Goal: Information Seeking & Learning: Learn about a topic

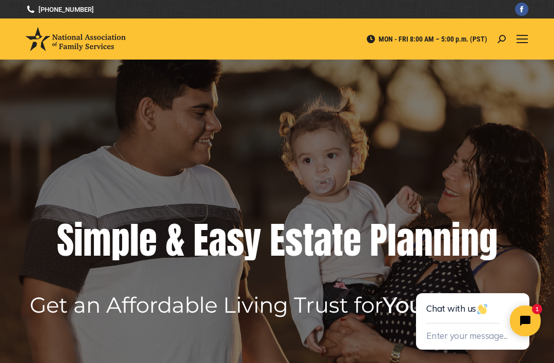
click at [522, 40] on div "Mobile menu icon" at bounding box center [522, 39] width 11 height 8
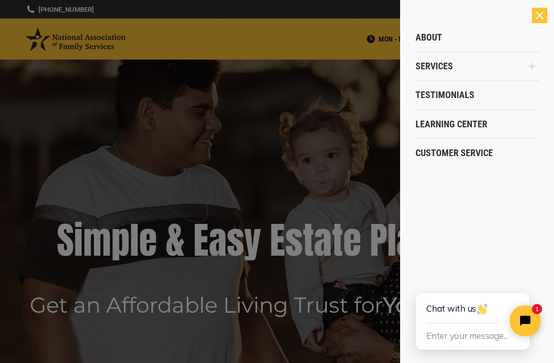
click at [427, 67] on span "Services" at bounding box center [434, 66] width 37 height 11
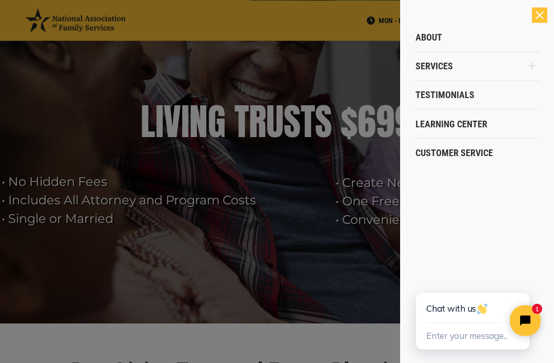
scroll to position [60, 0]
click at [350, 271] on div at bounding box center [277, 181] width 554 height 363
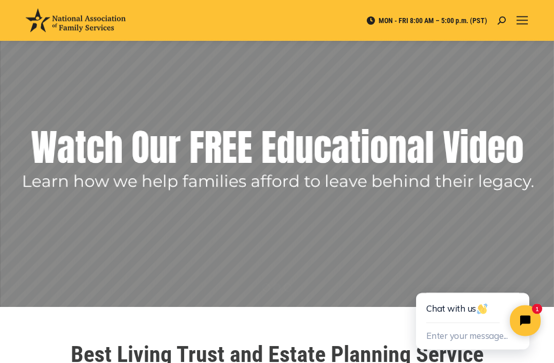
scroll to position [76, 0]
click at [520, 17] on span "Mobile menu icon" at bounding box center [522, 16] width 11 height 1
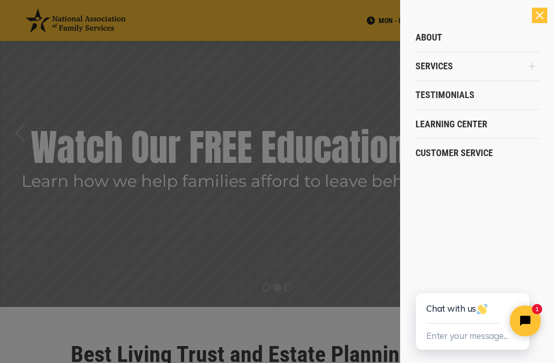
click at [343, 199] on div at bounding box center [277, 181] width 554 height 363
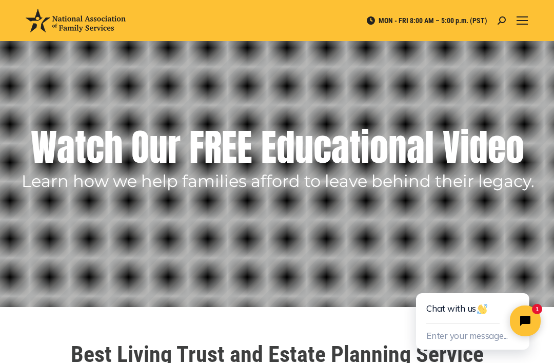
click at [27, 161] on rs-layer at bounding box center [277, 145] width 554 height 323
click at [30, 144] on rs-arrow at bounding box center [20, 133] width 26 height 26
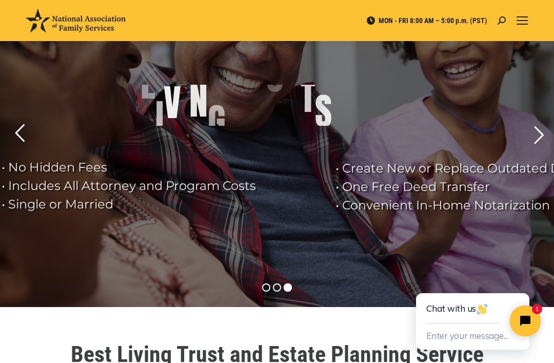
click at [27, 139] on rs-arrow at bounding box center [20, 133] width 26 height 26
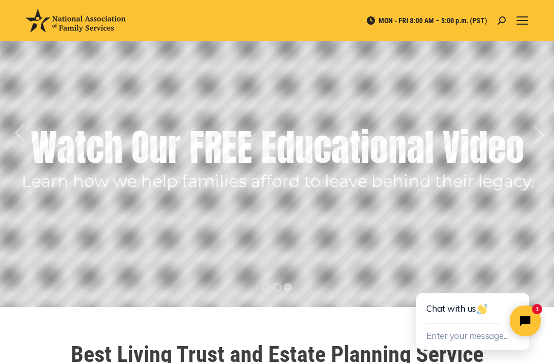
click at [533, 141] on rs-arrow at bounding box center [539, 135] width 26 height 26
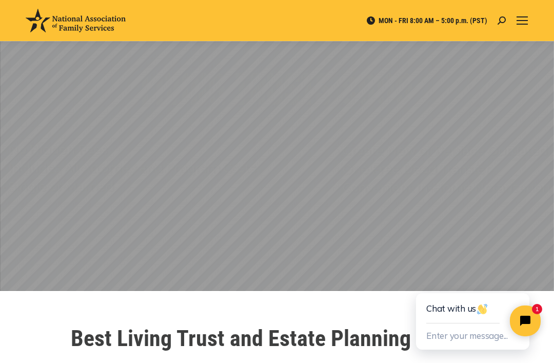
scroll to position [92, 0]
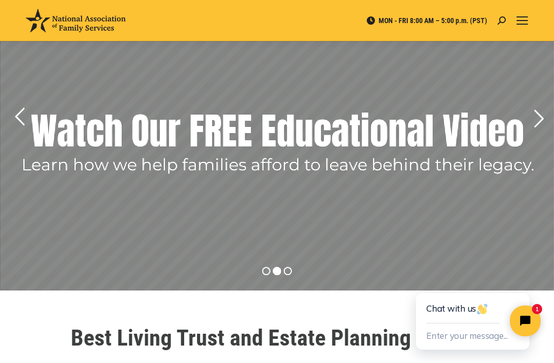
click at [15, 160] on rs-layer at bounding box center [277, 128] width 554 height 323
click at [19, 125] on rs-arrow at bounding box center [20, 117] width 26 height 26
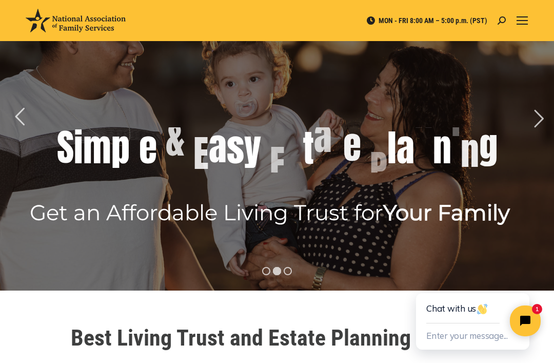
click at [25, 117] on rs-arrow at bounding box center [20, 117] width 26 height 26
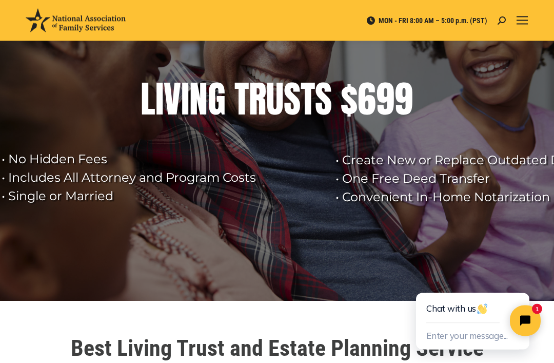
scroll to position [74, 0]
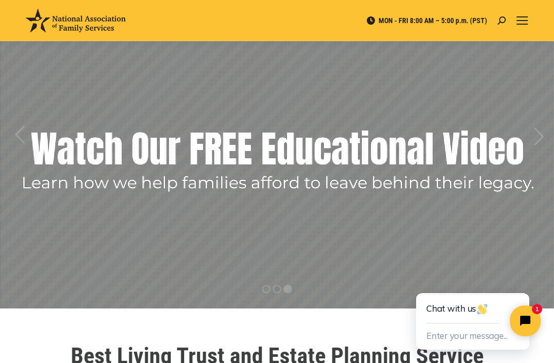
click at [537, 138] on rs-arrow at bounding box center [539, 137] width 26 height 26
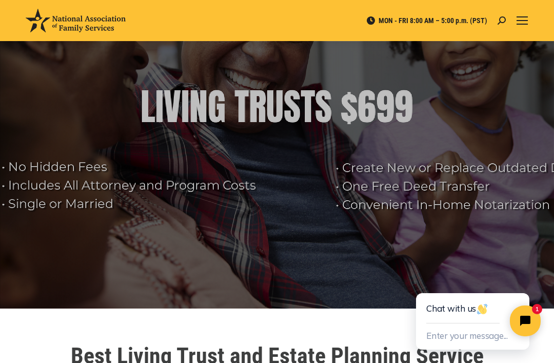
click at [536, 138] on rs-arrow at bounding box center [539, 137] width 26 height 26
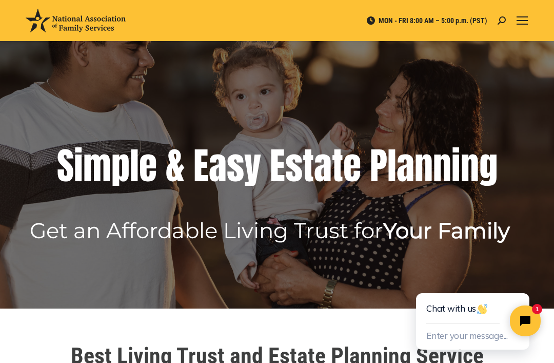
click at [529, 161] on rs-layer at bounding box center [277, 146] width 554 height 323
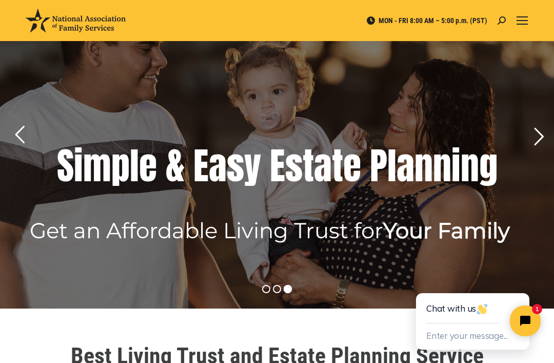
click at [530, 137] on rs-arrow at bounding box center [539, 137] width 26 height 26
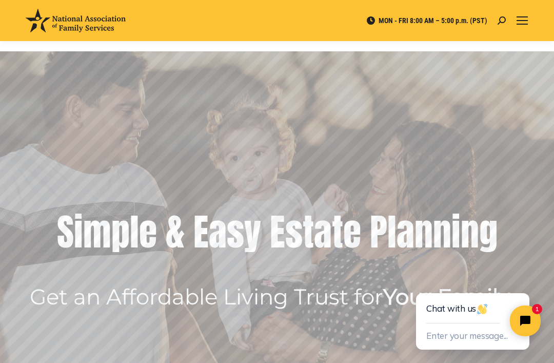
scroll to position [0, 0]
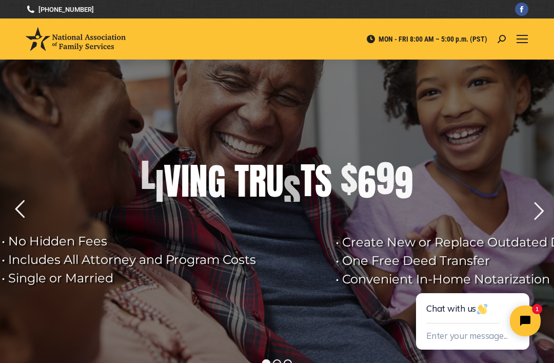
click at [521, 38] on div "Mobile menu icon" at bounding box center [522, 39] width 11 height 8
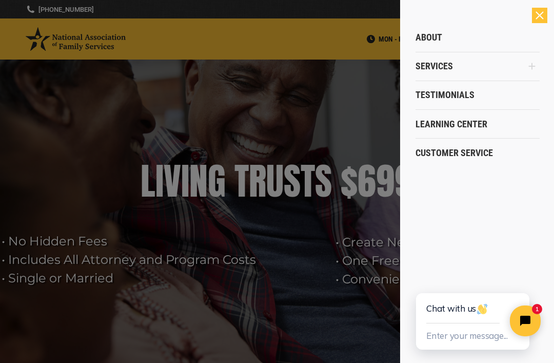
click at [423, 120] on span "Learning Center" at bounding box center [452, 124] width 72 height 11
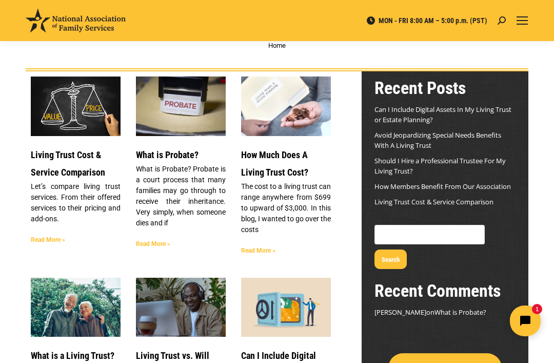
scroll to position [71, 0]
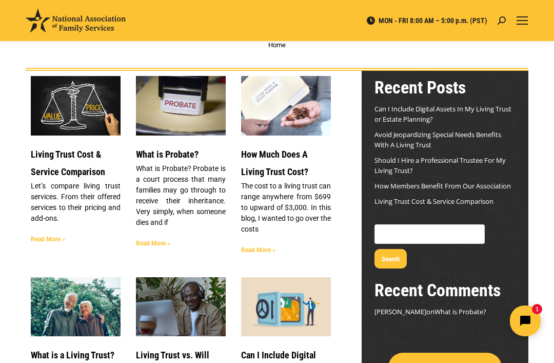
click at [251, 248] on link "Read More »" at bounding box center [258, 249] width 34 height 7
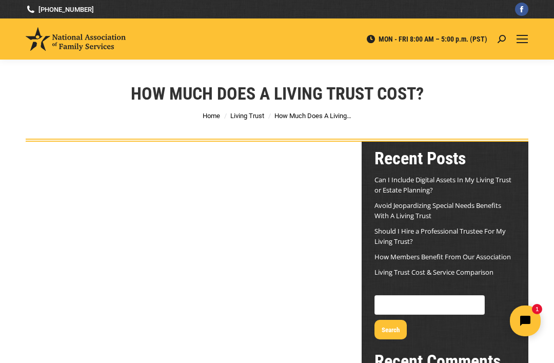
click at [525, 38] on span "Mobile menu icon" at bounding box center [522, 38] width 11 height 1
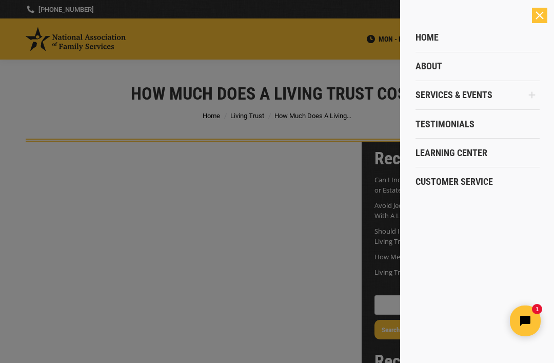
click at [453, 125] on span "Testimonials" at bounding box center [445, 124] width 59 height 11
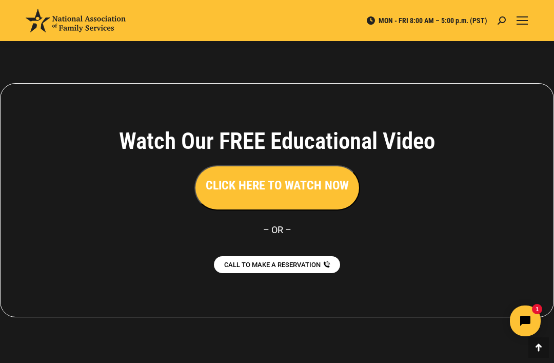
scroll to position [1316, 0]
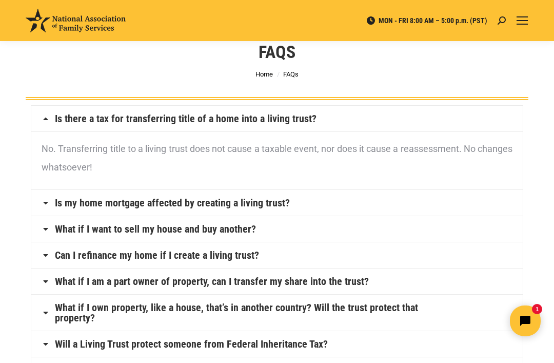
scroll to position [42, 0]
click at [47, 227] on icon at bounding box center [46, 229] width 8 height 8
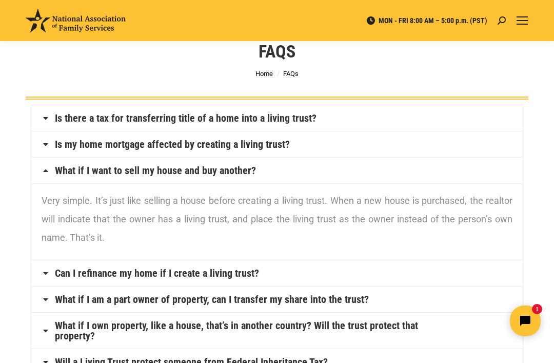
click at [48, 276] on icon at bounding box center [46, 273] width 8 height 8
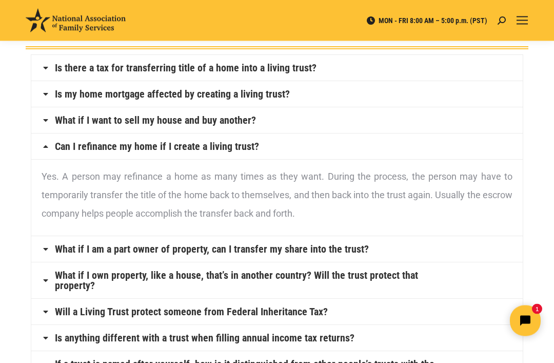
click at [44, 251] on icon at bounding box center [46, 249] width 8 height 8
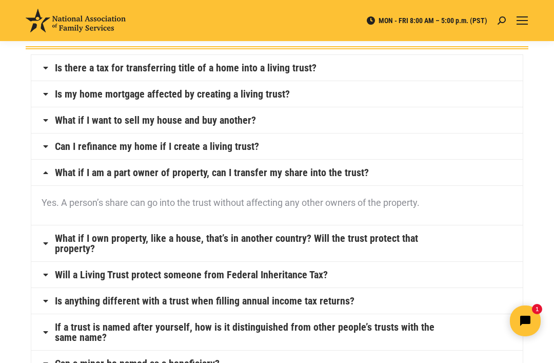
click at [43, 247] on h4 "What if I own property, like a house, that’s in another country? Will the trust…" at bounding box center [277, 243] width 492 height 36
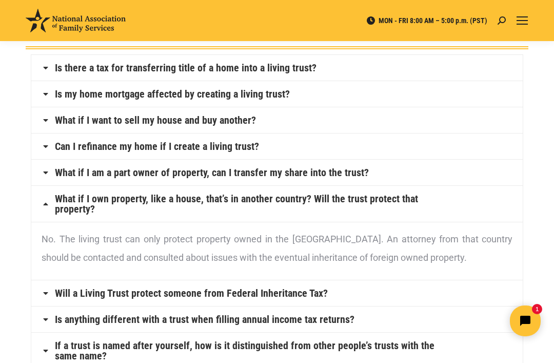
click at [47, 296] on icon at bounding box center [46, 293] width 8 height 8
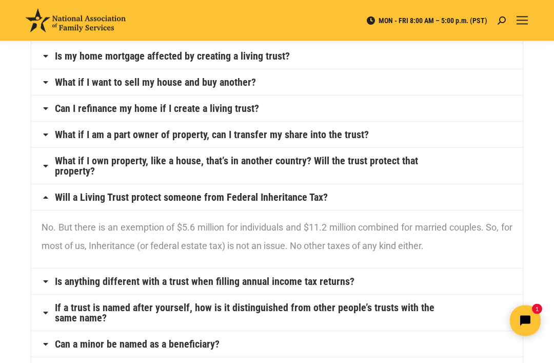
scroll to position [130, 0]
click at [48, 282] on icon at bounding box center [46, 281] width 8 height 8
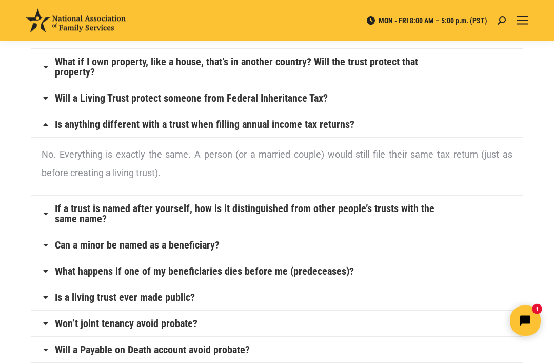
scroll to position [229, 0]
click at [46, 217] on icon at bounding box center [46, 213] width 8 height 8
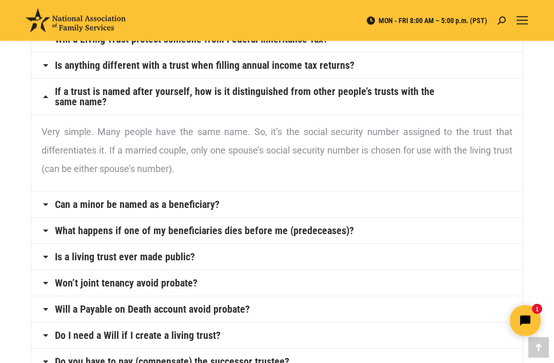
scroll to position [289, 0]
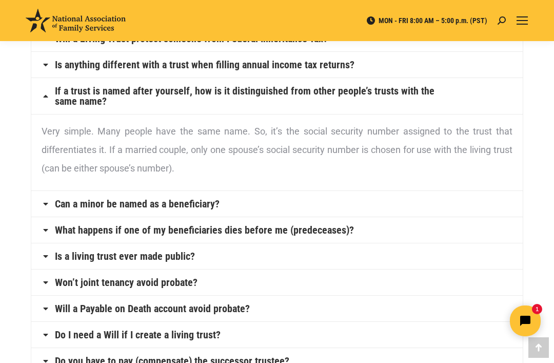
click at [52, 209] on h4 "Can a minor be named as a beneficiary?" at bounding box center [277, 204] width 492 height 26
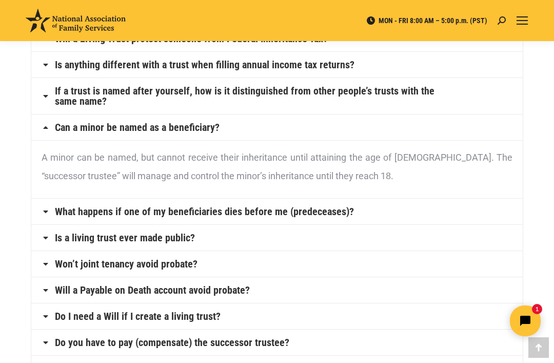
click at [53, 137] on h4 "Can a minor be named as a beneficiary?" at bounding box center [277, 127] width 492 height 26
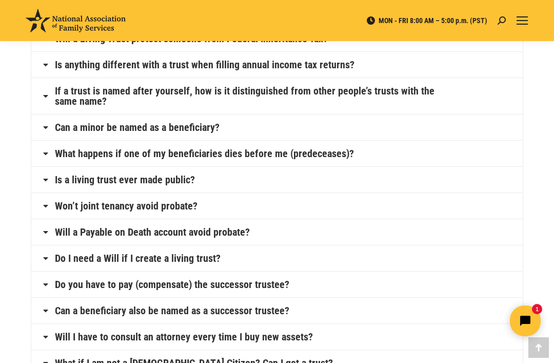
click at [46, 182] on icon at bounding box center [46, 180] width 8 height 8
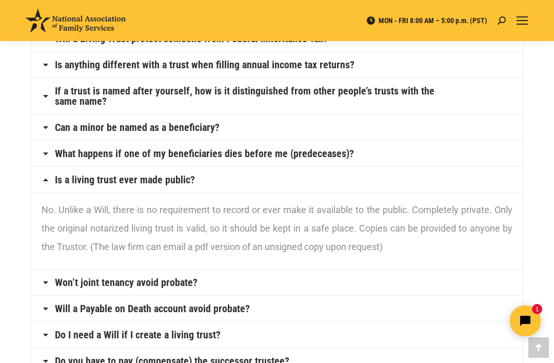
click at [47, 183] on icon at bounding box center [46, 180] width 8 height 8
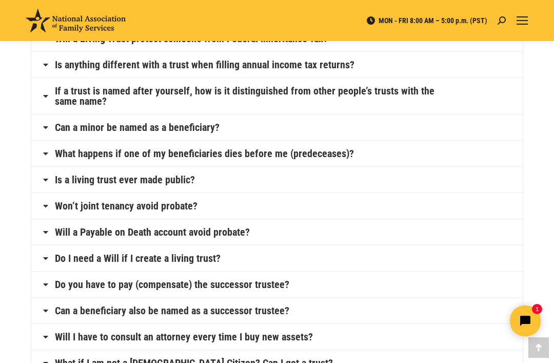
click at [48, 290] on h4 "Do you have to pay (compensate) the successor trustee?" at bounding box center [277, 284] width 492 height 26
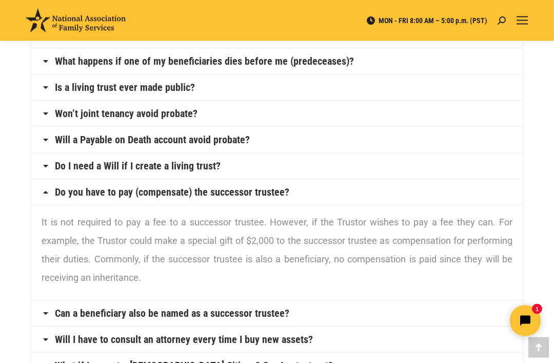
scroll to position [382, 0]
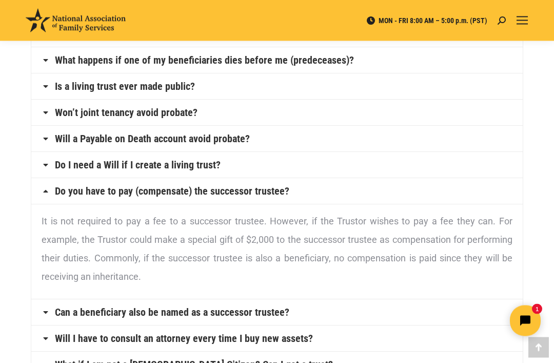
click at [46, 312] on icon at bounding box center [46, 312] width 8 height 8
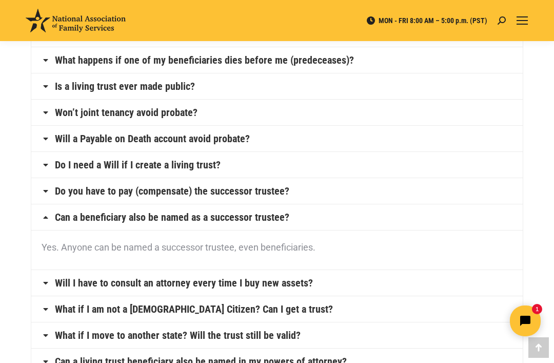
click at [50, 287] on h4 "Will I have to consult an attorney every time I buy new assets?" at bounding box center [277, 283] width 492 height 26
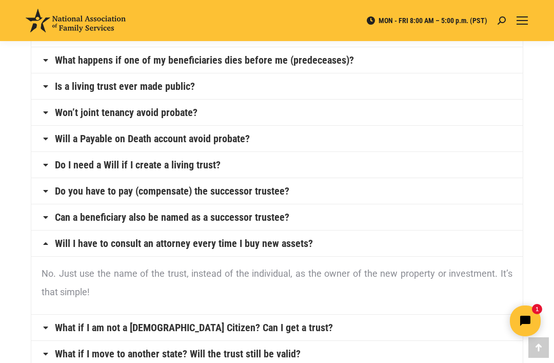
click at [45, 248] on h4 "Will I have to consult an attorney every time I buy new assets?" at bounding box center [277, 243] width 492 height 26
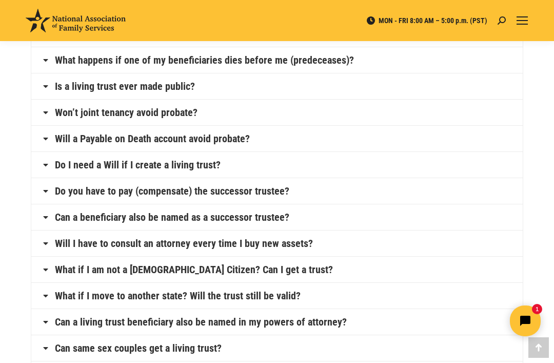
click at [48, 278] on h4 "What if I am not a [DEMOGRAPHIC_DATA] Citizen? Can I get a trust?" at bounding box center [277, 270] width 492 height 26
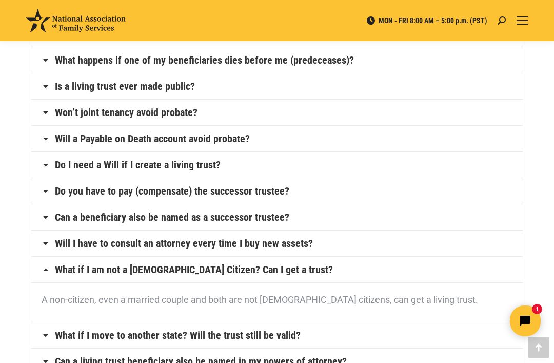
click at [44, 272] on icon at bounding box center [46, 269] width 8 height 8
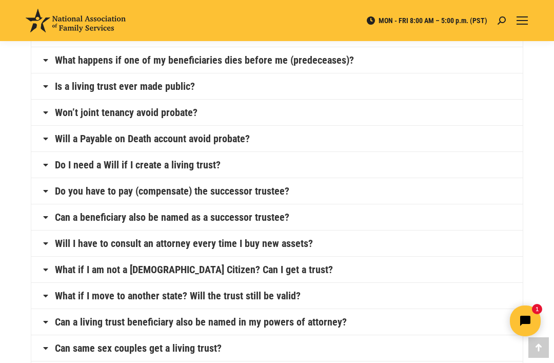
click at [46, 295] on icon at bounding box center [46, 295] width 8 height 8
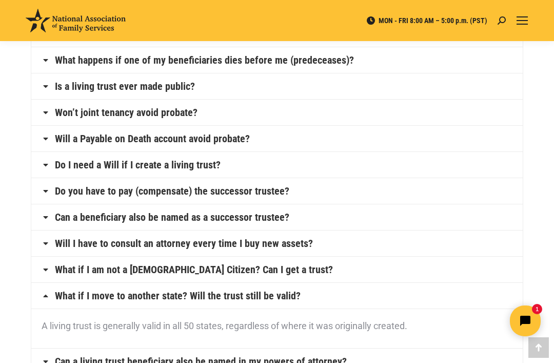
click at [47, 300] on h4 "What if I move to another state? Will the trust still be valid?" at bounding box center [277, 296] width 492 height 26
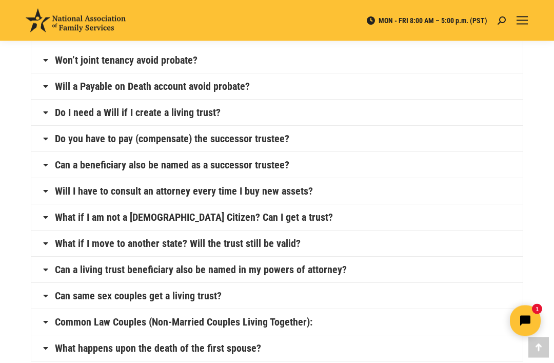
scroll to position [435, 0]
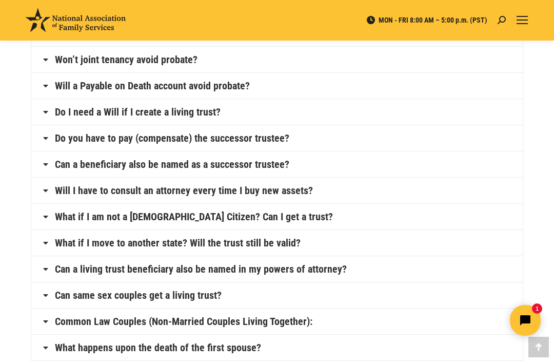
click at [44, 292] on icon at bounding box center [46, 295] width 8 height 8
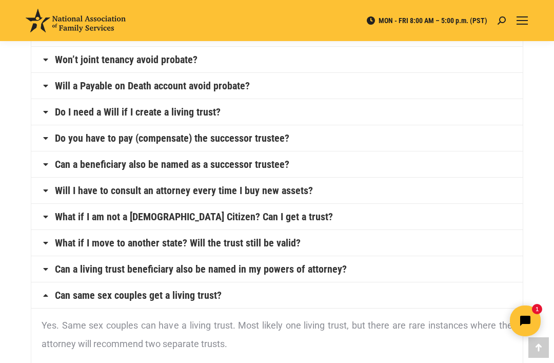
click at [50, 295] on h4 "Can same sex couples get a living trust?" at bounding box center [277, 295] width 492 height 26
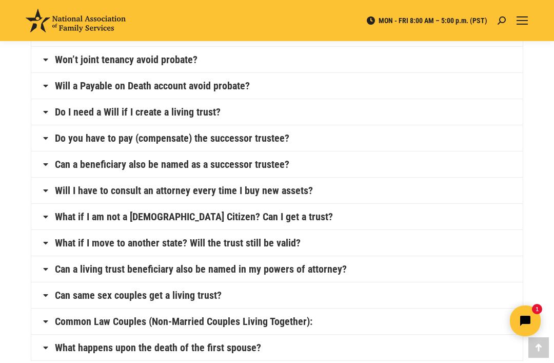
click at [47, 321] on icon at bounding box center [46, 321] width 8 height 8
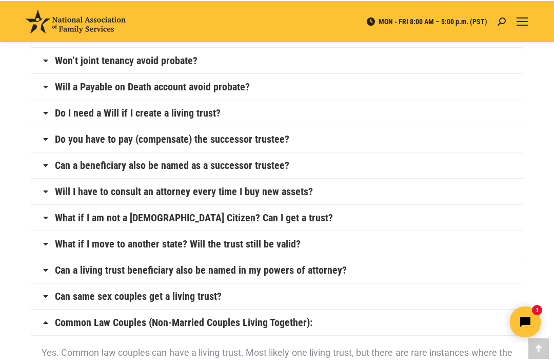
click at [47, 317] on h4 "Common Law Couples (Non-Married Couples Living Together):" at bounding box center [277, 321] width 492 height 26
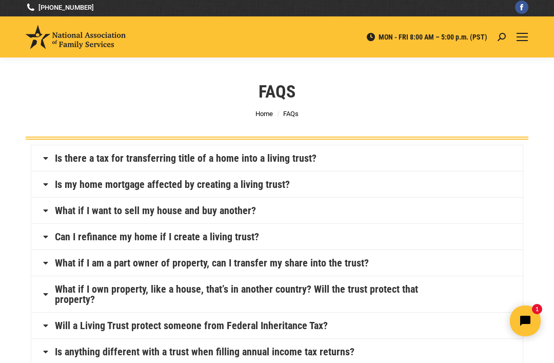
scroll to position [2, 0]
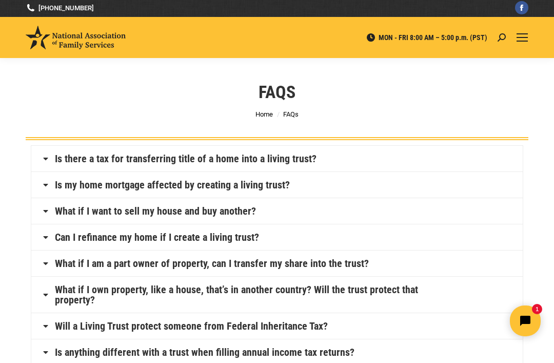
click at [45, 161] on icon at bounding box center [46, 158] width 8 height 8
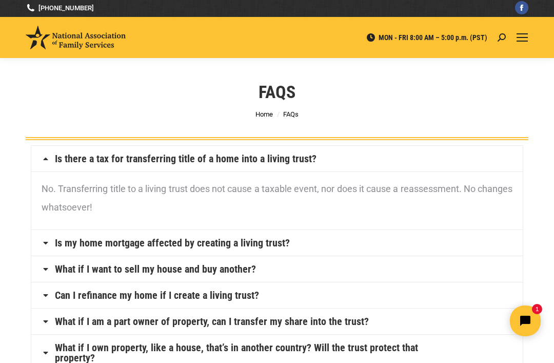
click at [43, 242] on icon at bounding box center [46, 243] width 8 height 8
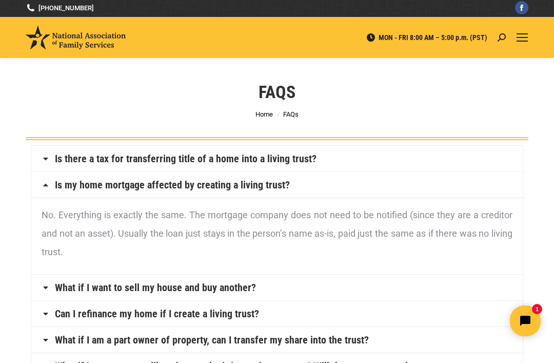
click at [47, 189] on h4 "Is my home mortgage affected by creating a living trust?" at bounding box center [277, 185] width 492 height 26
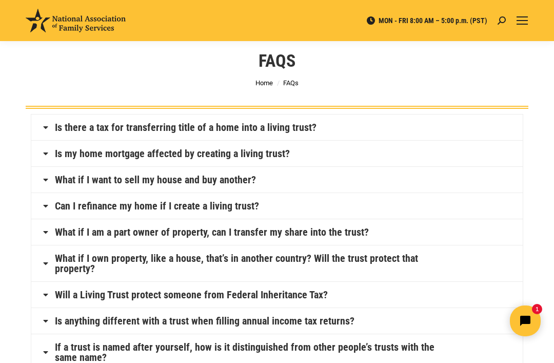
scroll to position [30, 0]
